Goal: Find contact information: Find contact information

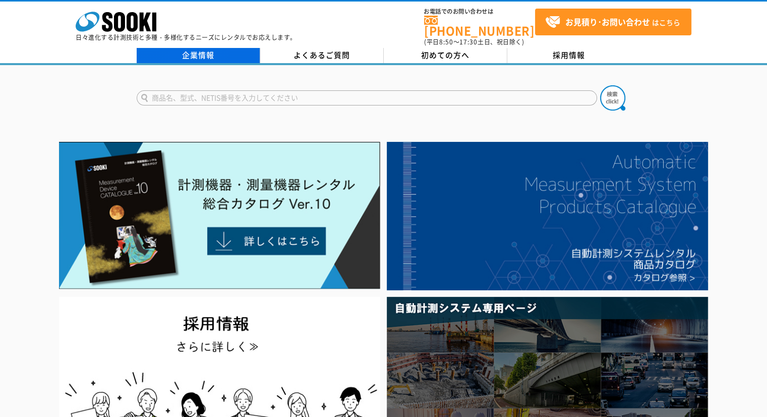
click at [212, 48] on link "企業情報" at bounding box center [199, 55] width 124 height 15
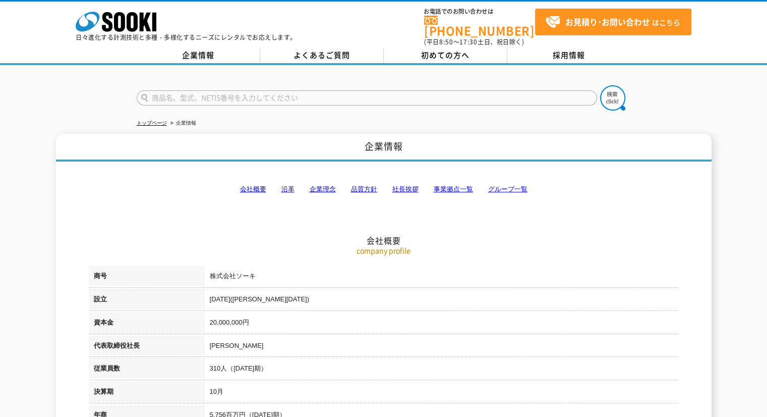
click at [258, 185] on link "会社概要" at bounding box center [253, 189] width 26 height 8
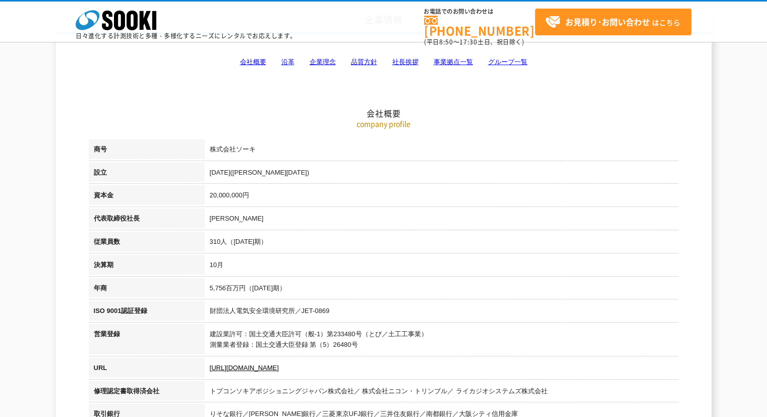
scroll to position [65, 0]
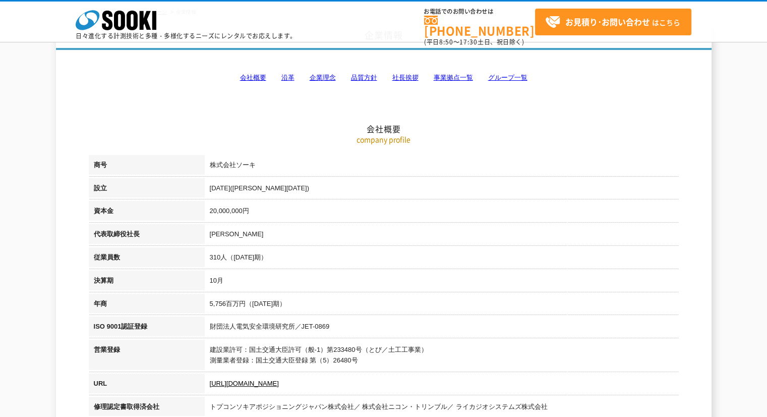
click at [452, 78] on link "事業拠点一覧" at bounding box center [453, 78] width 39 height 8
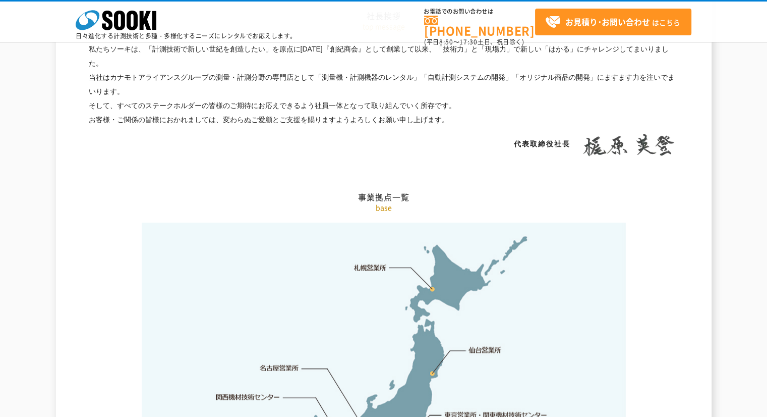
scroll to position [1984, 0]
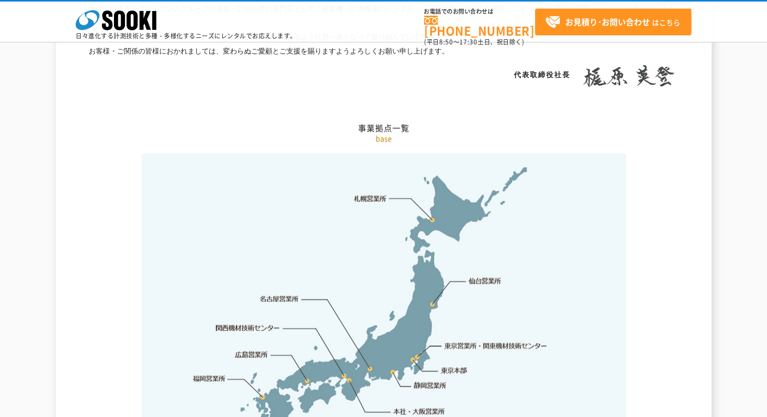
click at [464, 340] on link "東京営業所・関東機材技術センター" at bounding box center [496, 345] width 103 height 10
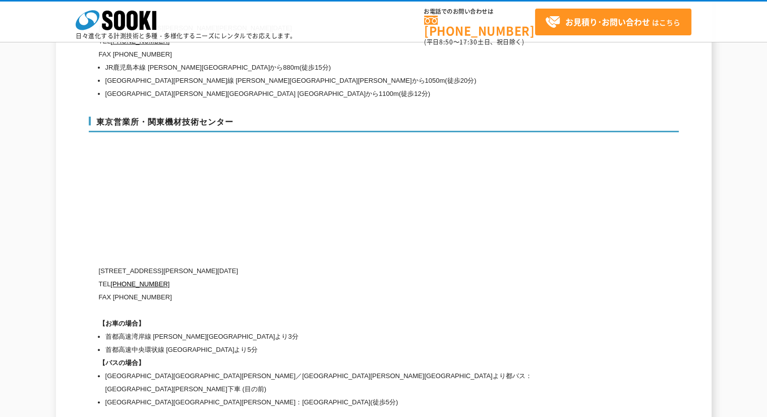
scroll to position [4257, 0]
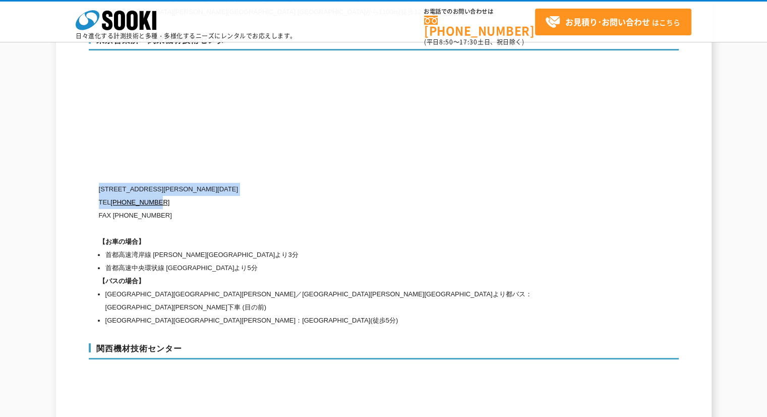
drag, startPoint x: 99, startPoint y: 162, endPoint x: 169, endPoint y: 173, distance: 71.5
click at [169, 183] on div "[STREET_ADDRESS][PERSON_NAME][DATE] [PHONE_NUMBER] FAX [PHONE_NUMBER] 【お車の場合】 首…" at bounding box center [341, 255] width 484 height 144
copy div "[STREET_ADDRESS][PERSON_NAME][DATE] [PHONE_NUMBER]"
